Goal: Feedback & Contribution: Submit feedback/report problem

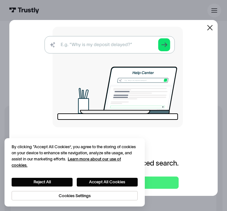
scroll to position [37, 0]
click at [206, 32] on icon at bounding box center [210, 28] width 8 height 8
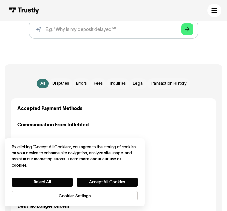
scroll to position [76, 0]
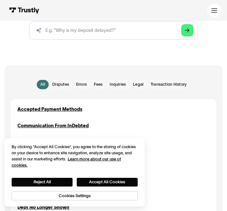
click at [175, 83] on span "Transaction History" at bounding box center [168, 84] width 36 height 6
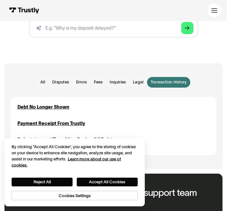
scroll to position [78, 0]
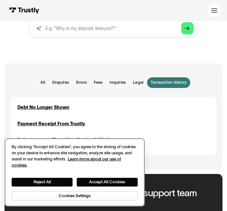
click at [126, 186] on button "Accept All Cookies" at bounding box center [107, 182] width 61 height 9
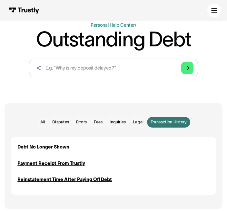
scroll to position [0, 0]
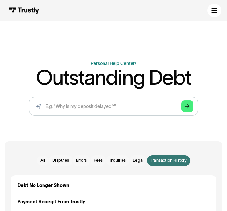
click at [188, 104] on icon "Arrow Right" at bounding box center [186, 106] width 5 height 5
click at [184, 110] on link "Arrow Right" at bounding box center [187, 106] width 12 height 12
type input "[URL][DOMAIN_NAME]"
click at [185, 108] on icon "Arrow Right" at bounding box center [186, 106] width 5 height 5
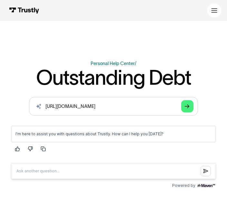
click at [16, 135] on p "I'm here to assist you with questions about Trustly. How can I help you [DATE]?" at bounding box center [113, 133] width 196 height 5
click at [30, 133] on p "I'm here to assist you with questions about Trustly. How can I help you [DATE]?" at bounding box center [113, 133] width 196 height 5
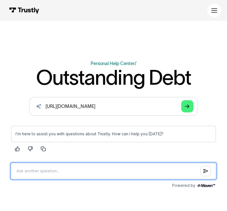
click at [48, 171] on input "Question box" at bounding box center [113, 171] width 205 height 16
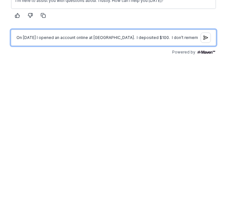
click at [13, 45] on input "On [DATE] I opened an account online at [GEOGRAPHIC_DATA]. I deposited $100. I …" at bounding box center [113, 38] width 205 height 16
type input "On [DATE] I opened an account online at [GEOGRAPHIC_DATA]. I deposited $100. I …"
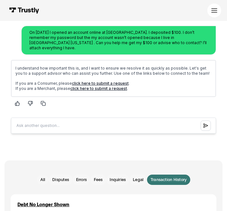
click at [121, 81] on link "click here to submit a request" at bounding box center [100, 83] width 57 height 5
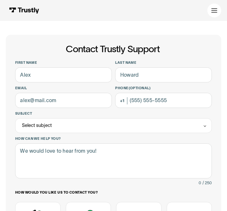
click at [53, 121] on div "Select subject" at bounding box center [113, 125] width 196 height 14
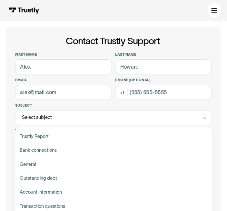
scroll to position [6, 0]
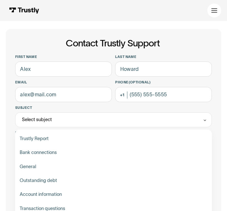
click at [188, 169] on div "Contact Trustly Support" at bounding box center [113, 167] width 192 height 14
type input "*******"
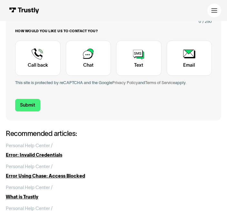
scroll to position [161, 0]
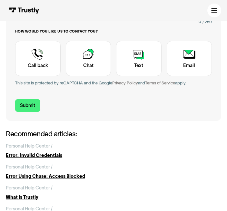
click at [178, 144] on div "Contact Trustly Support First name Last name Email Phone (Optional) Subject ***…" at bounding box center [113, 60] width 215 height 373
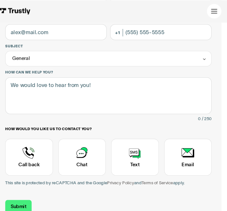
scroll to position [61, 0]
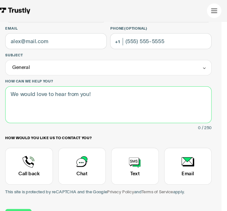
click at [94, 105] on textarea "How can we help you?" at bounding box center [113, 99] width 196 height 35
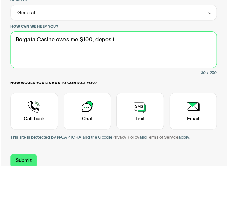
click at [110, 82] on textarea "Borgata Casino owes me $100, deposit" at bounding box center [113, 99] width 196 height 35
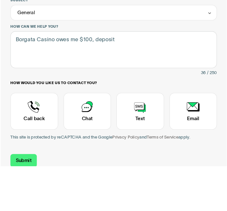
click at [173, 129] on label "How would you like us to contact you?" at bounding box center [113, 131] width 196 height 5
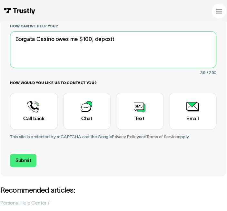
click at [114, 39] on textarea "Borgata Casino owes me $100, deposit" at bounding box center [113, 47] width 196 height 35
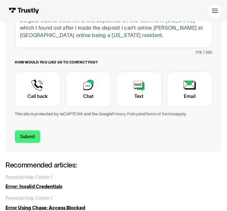
scroll to position [130, 0]
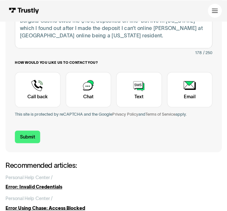
click at [189, 83] on div "Contact Trustly Support" at bounding box center [188, 88] width 45 height 35
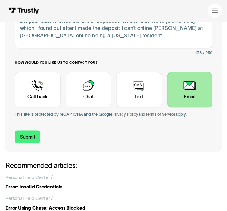
click at [184, 96] on div "Contact Trustly Support" at bounding box center [188, 88] width 45 height 35
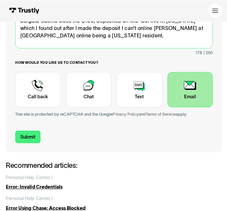
click at [104, 38] on textarea "Borgata Casino owes me $100, deposited on line but live in Delaware which I fou…" at bounding box center [113, 30] width 196 height 35
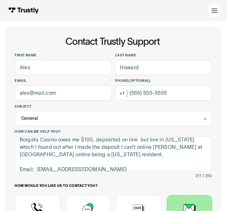
scroll to position [0, 0]
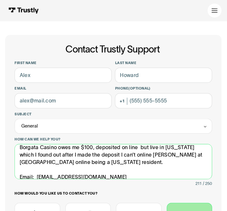
type textarea "Borgata Casino owes me $100, deposited on line but live in Delaware which I fou…"
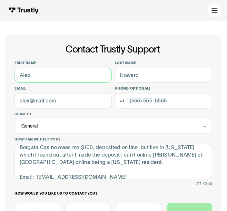
click at [34, 75] on input "First name" at bounding box center [63, 74] width 97 height 15
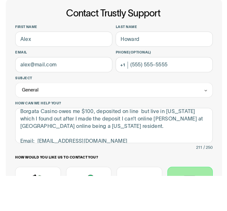
click at [60, 86] on label "Email" at bounding box center [63, 88] width 97 height 5
click at [60, 93] on input "Email" at bounding box center [63, 100] width 97 height 15
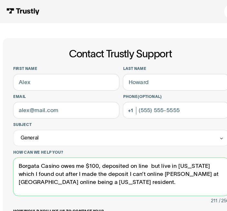
click at [158, 163] on textarea "Borgata Casino owes me $100, deposited on line but live in Delaware which I fou…" at bounding box center [113, 160] width 196 height 35
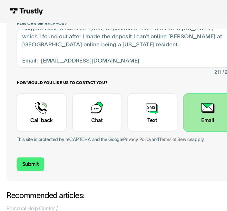
scroll to position [118, 0]
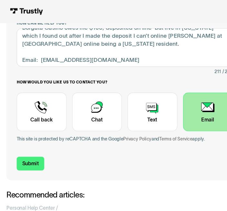
click at [30, 149] on input "Submit" at bounding box center [27, 149] width 25 height 12
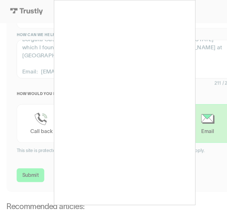
scroll to position [108, 0]
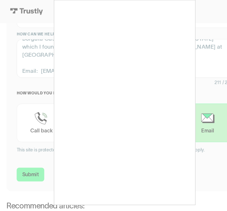
click at [206, 175] on div at bounding box center [113, 105] width 227 height 211
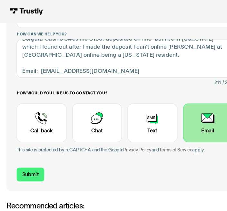
click at [34, 160] on input "Submit" at bounding box center [27, 159] width 25 height 12
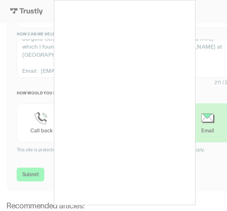
click at [189, 197] on div at bounding box center [113, 105] width 227 height 211
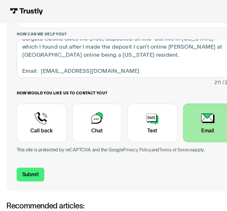
click at [24, 159] on input "Submit" at bounding box center [27, 159] width 25 height 12
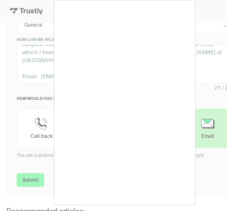
scroll to position [102, 0]
click at [184, 207] on div at bounding box center [113, 105] width 227 height 211
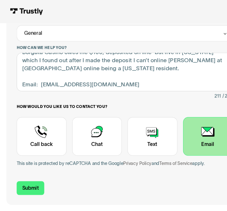
scroll to position [95, 0]
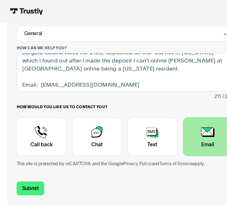
click at [20, 168] on input "Submit" at bounding box center [27, 171] width 25 height 12
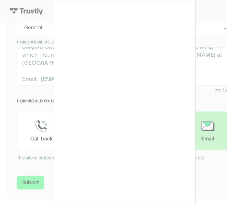
scroll to position [102, 0]
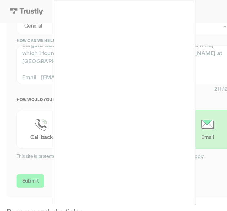
click at [195, 75] on div at bounding box center [113, 105] width 227 height 211
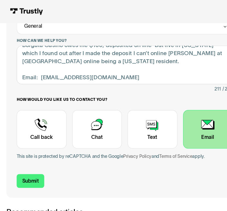
click at [25, 162] on input "Submit" at bounding box center [27, 164] width 25 height 12
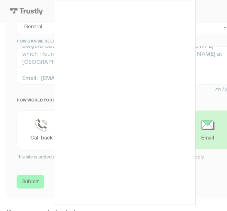
scroll to position [101, 0]
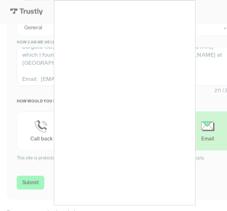
click at [205, 171] on div at bounding box center [113, 105] width 227 height 211
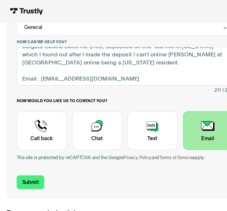
click at [25, 161] on input "Submit" at bounding box center [27, 166] width 25 height 12
click at [29, 162] on input "Submit" at bounding box center [27, 166] width 25 height 12
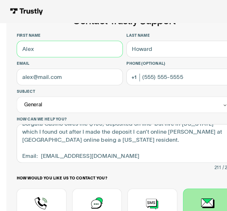
scroll to position [30, 0]
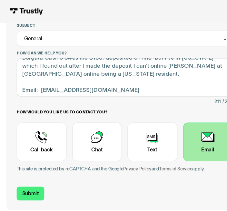
click at [29, 175] on input "Submit" at bounding box center [27, 176] width 25 height 12
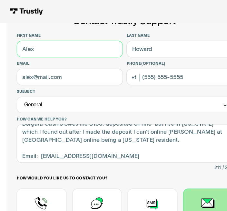
click at [32, 51] on input "First name" at bounding box center [63, 44] width 97 height 15
type input "Paula"
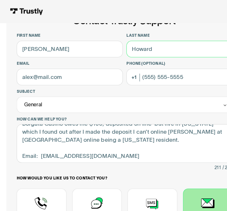
click at [133, 43] on input "Last name" at bounding box center [163, 44] width 97 height 15
type input "Davis"
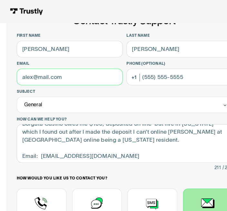
click at [60, 71] on input "Email" at bounding box center [63, 69] width 97 height 15
type input "davispaula071@gmail.com"
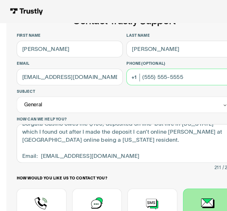
click at [134, 75] on input "Phone (Optional)" at bounding box center [163, 69] width 97 height 15
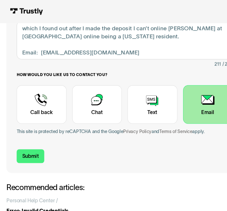
scroll to position [123, 0]
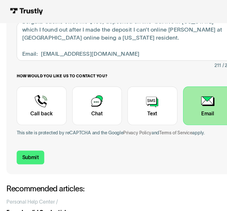
click at [31, 143] on input "Submit" at bounding box center [27, 143] width 25 height 12
type input "+13027571023"
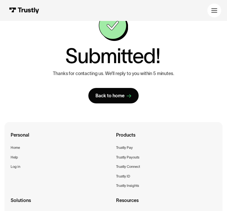
scroll to position [23, 0]
click at [128, 97] on icon at bounding box center [129, 96] width 5 height 5
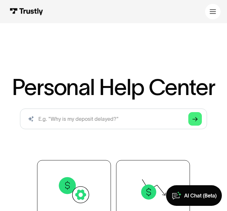
click at [214, 8] on icon at bounding box center [212, 11] width 7 height 7
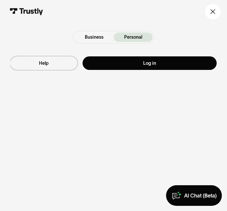
click at [213, 10] on icon at bounding box center [213, 10] width 4 height 2
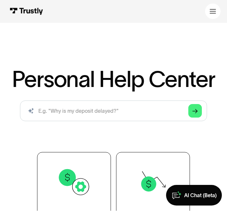
scroll to position [8, 0]
